Goal: Transaction & Acquisition: Download file/media

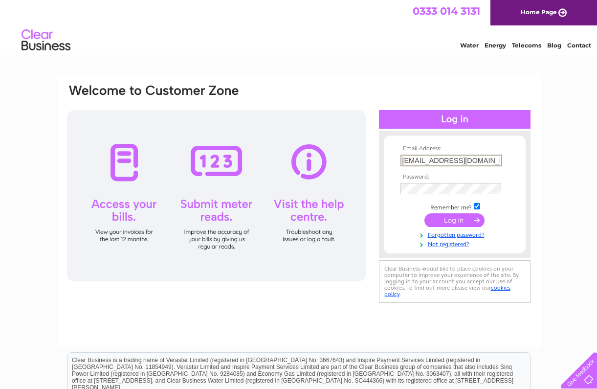
type input "[EMAIL_ADDRESS][DOMAIN_NAME]"
click at [436, 220] on input "submit" at bounding box center [455, 220] width 60 height 14
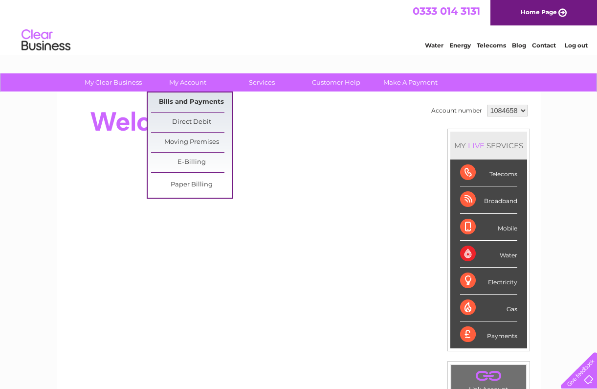
click at [179, 95] on link "Bills and Payments" at bounding box center [191, 102] width 81 height 20
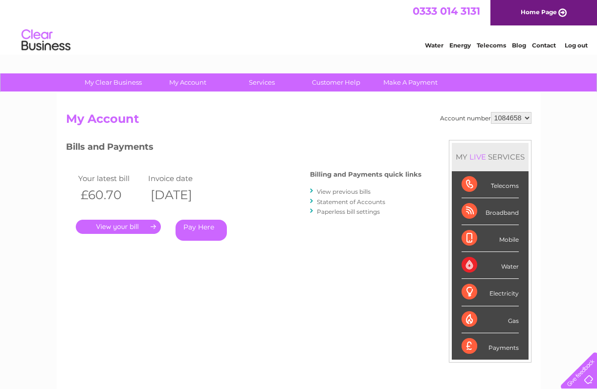
click at [351, 190] on link "View previous bills" at bounding box center [344, 191] width 54 height 7
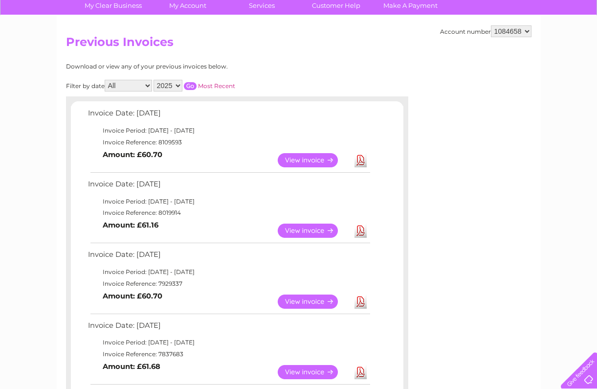
scroll to position [167, 0]
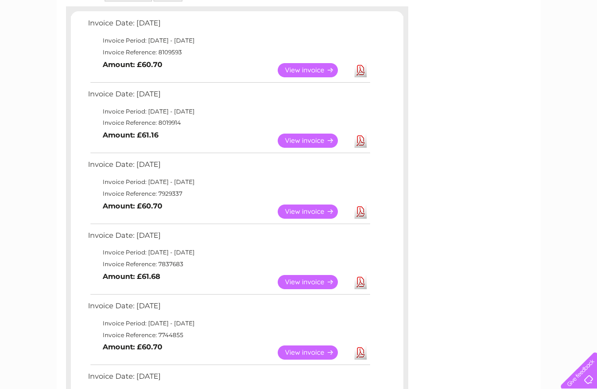
click at [363, 276] on link "Download" at bounding box center [361, 282] width 12 height 14
click at [363, 205] on link "Download" at bounding box center [361, 211] width 12 height 14
click at [362, 140] on link "Download" at bounding box center [361, 141] width 12 height 14
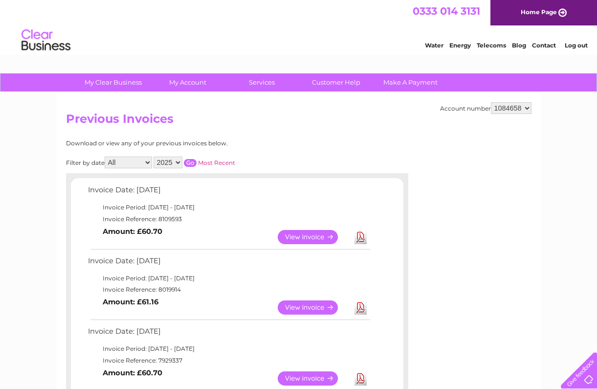
scroll to position [0, 0]
click at [581, 45] on link "Log out" at bounding box center [576, 45] width 23 height 7
